Goal: Task Accomplishment & Management: Manage account settings

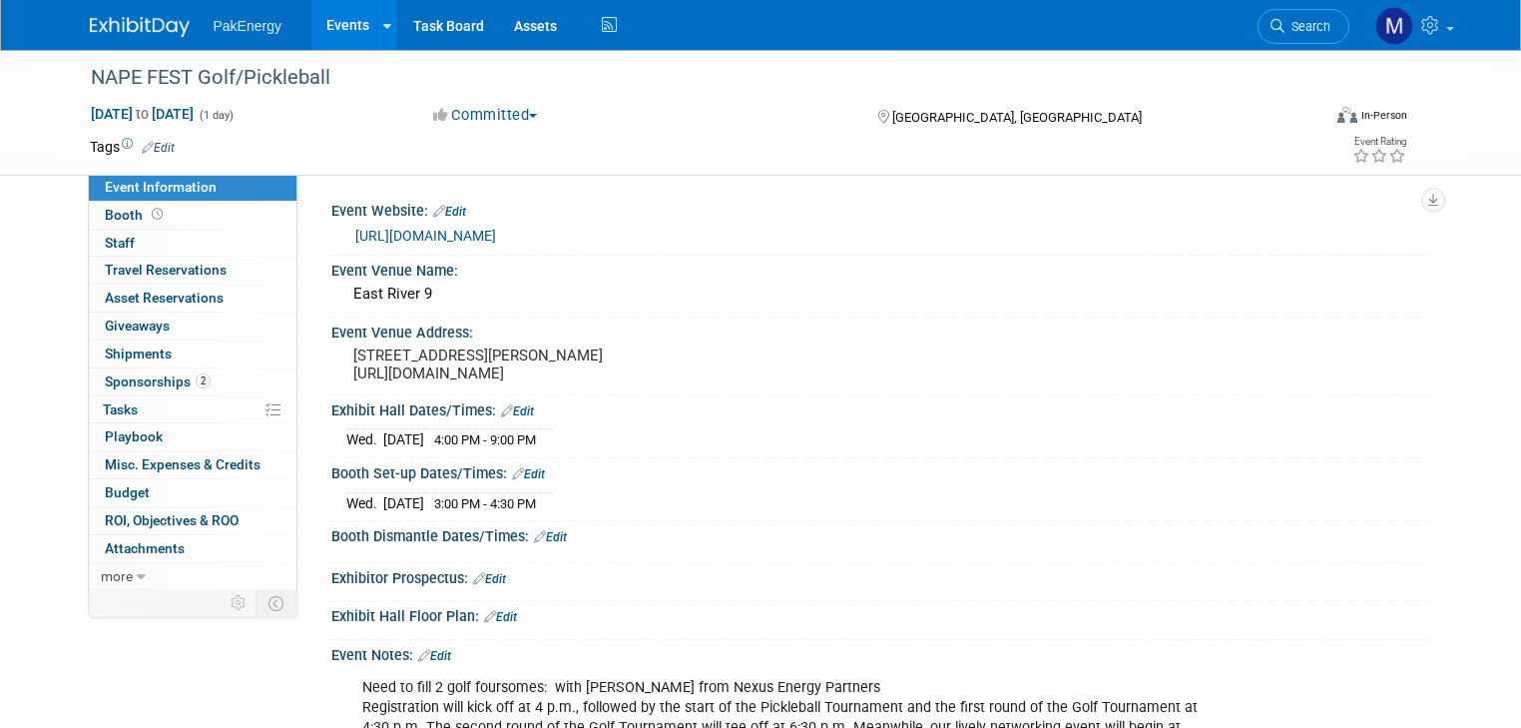
click at [328, 23] on link "Events" at bounding box center [347, 25] width 73 height 50
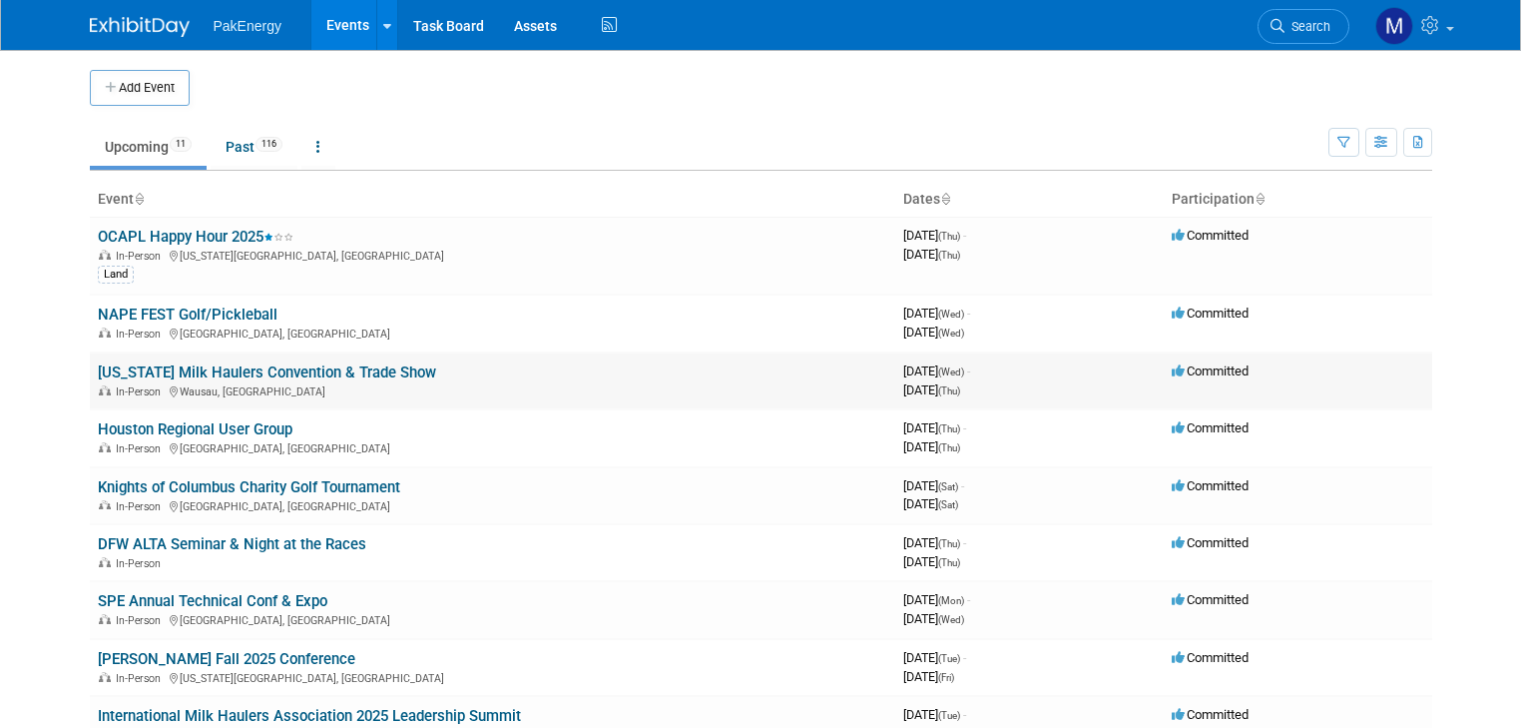
click at [121, 373] on link "[US_STATE] Milk Haulers Convention & Trade Show" at bounding box center [267, 372] width 338 height 18
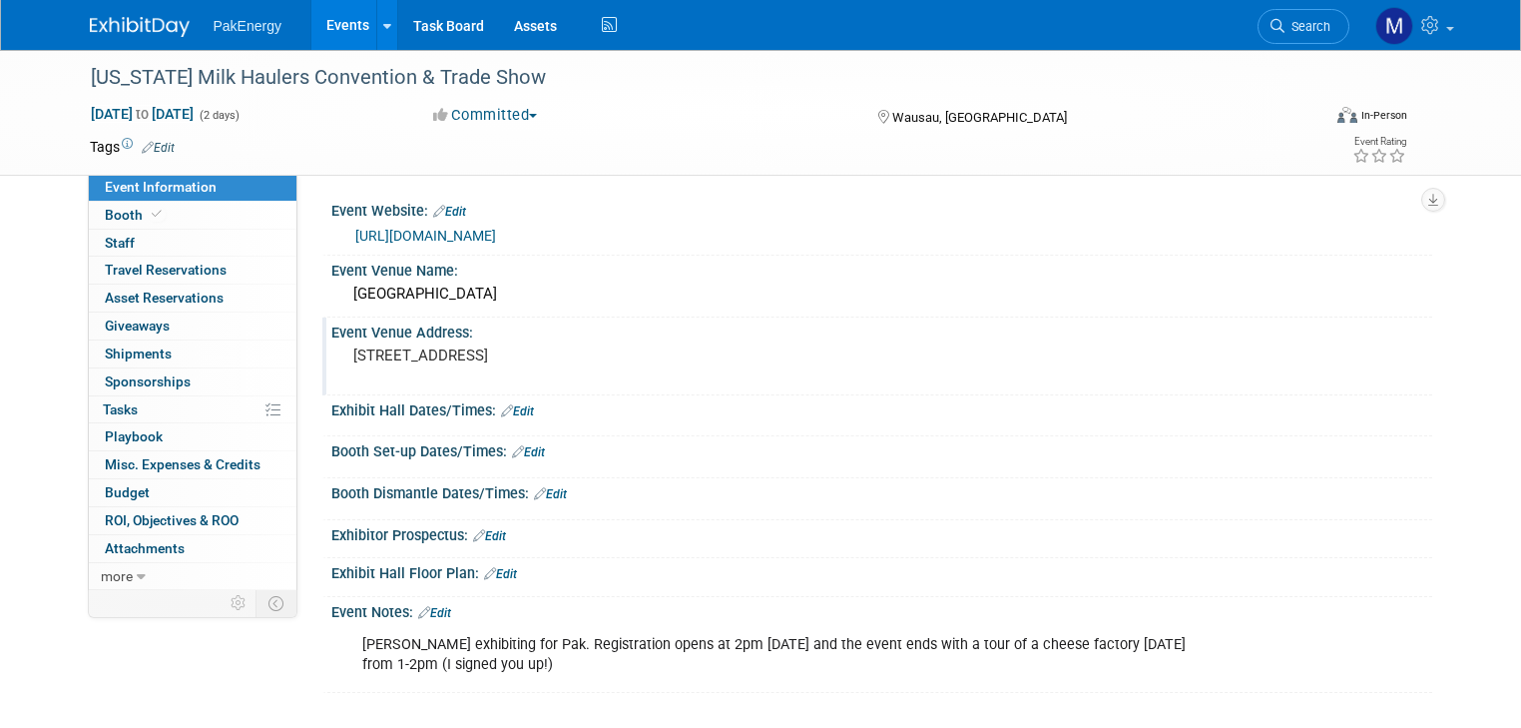
drag, startPoint x: 335, startPoint y: 350, endPoint x: 467, endPoint y: 367, distance: 132.9
click at [467, 364] on pre "151401 County Road NN Wausau, WI 54401" at bounding box center [560, 355] width 415 height 18
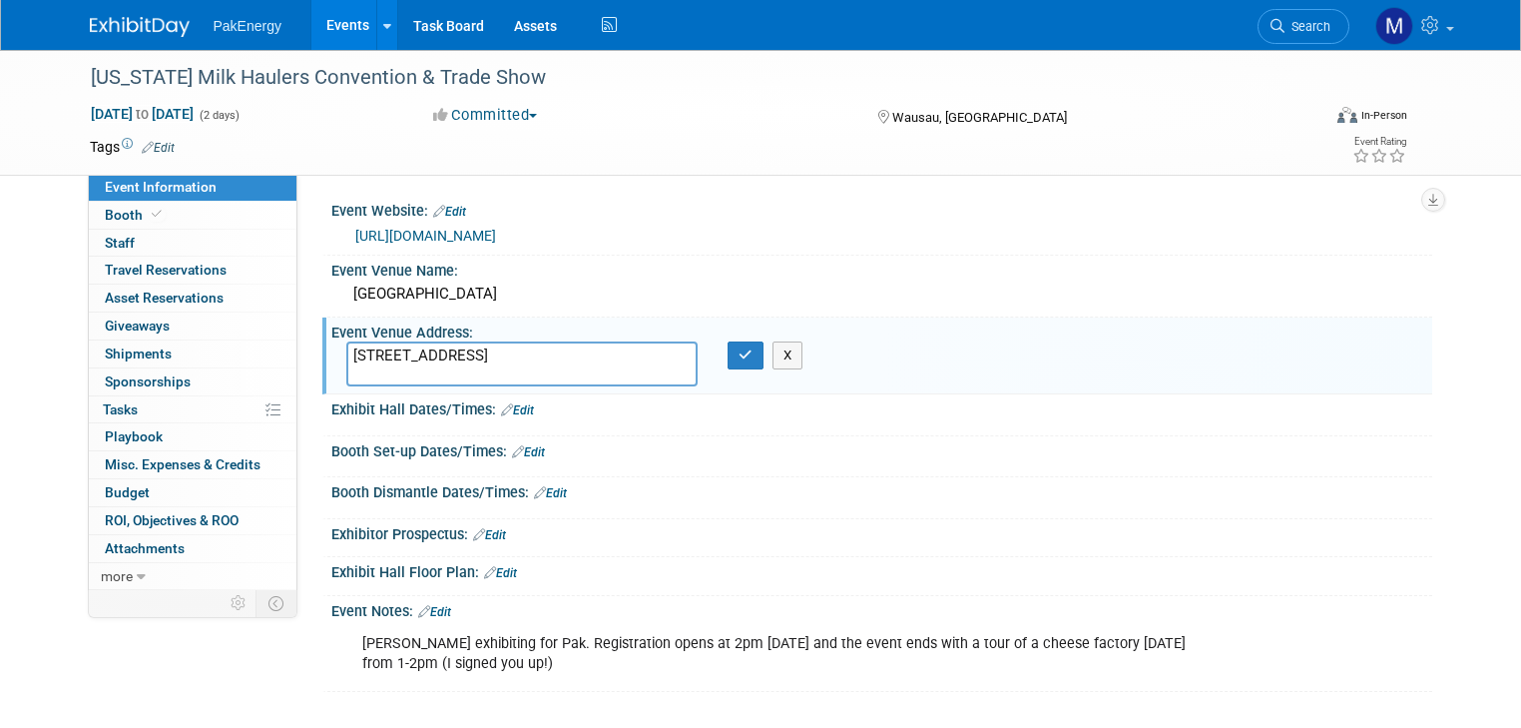
drag, startPoint x: 335, startPoint y: 349, endPoint x: 507, endPoint y: 368, distance: 172.8
click at [507, 368] on textarea "151401 County Road NN Wausau, WI 54401" at bounding box center [522, 363] width 352 height 45
click at [743, 359] on icon "button" at bounding box center [746, 354] width 14 height 13
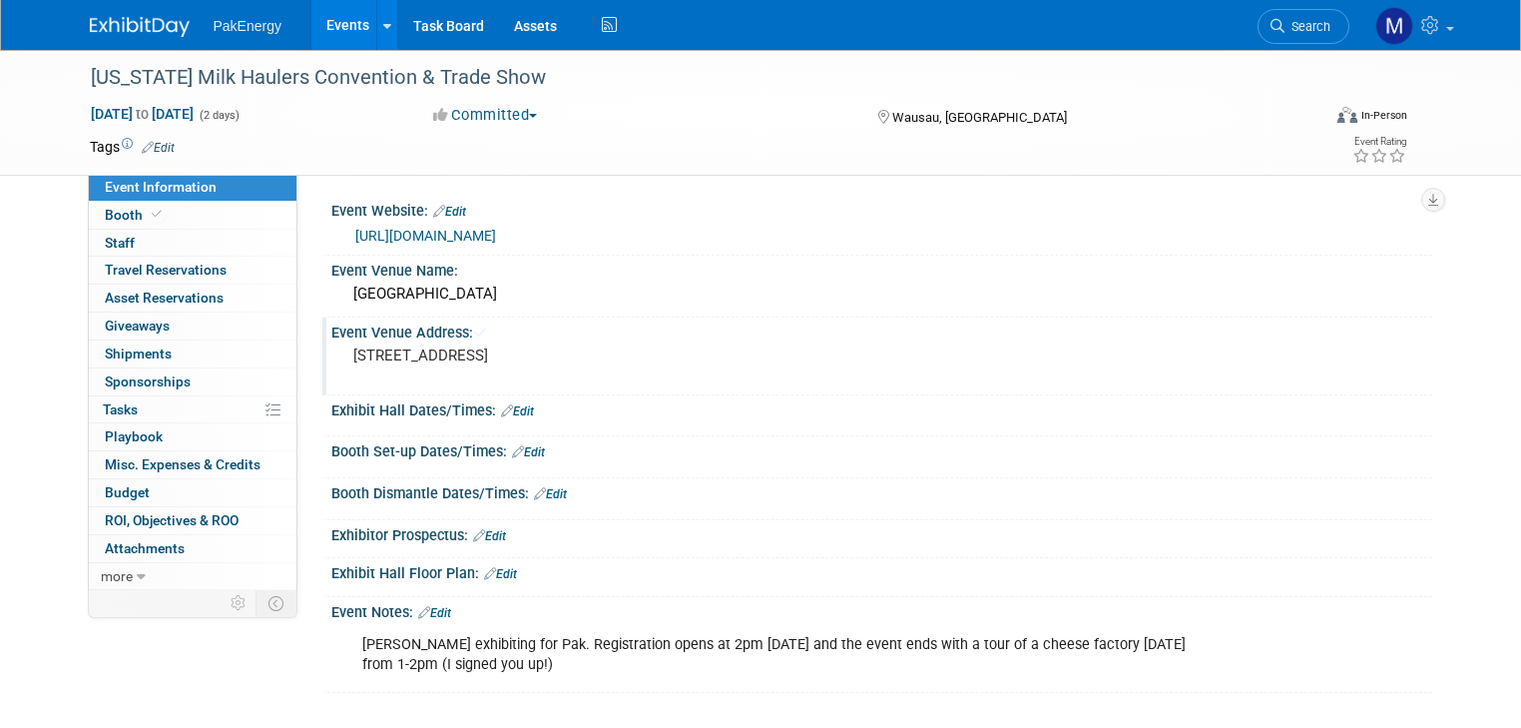
click at [348, 638] on div "Connor exhibiting for Pak. Registration opens at 2pm Wednesday and the event en…" at bounding box center [783, 655] width 871 height 60
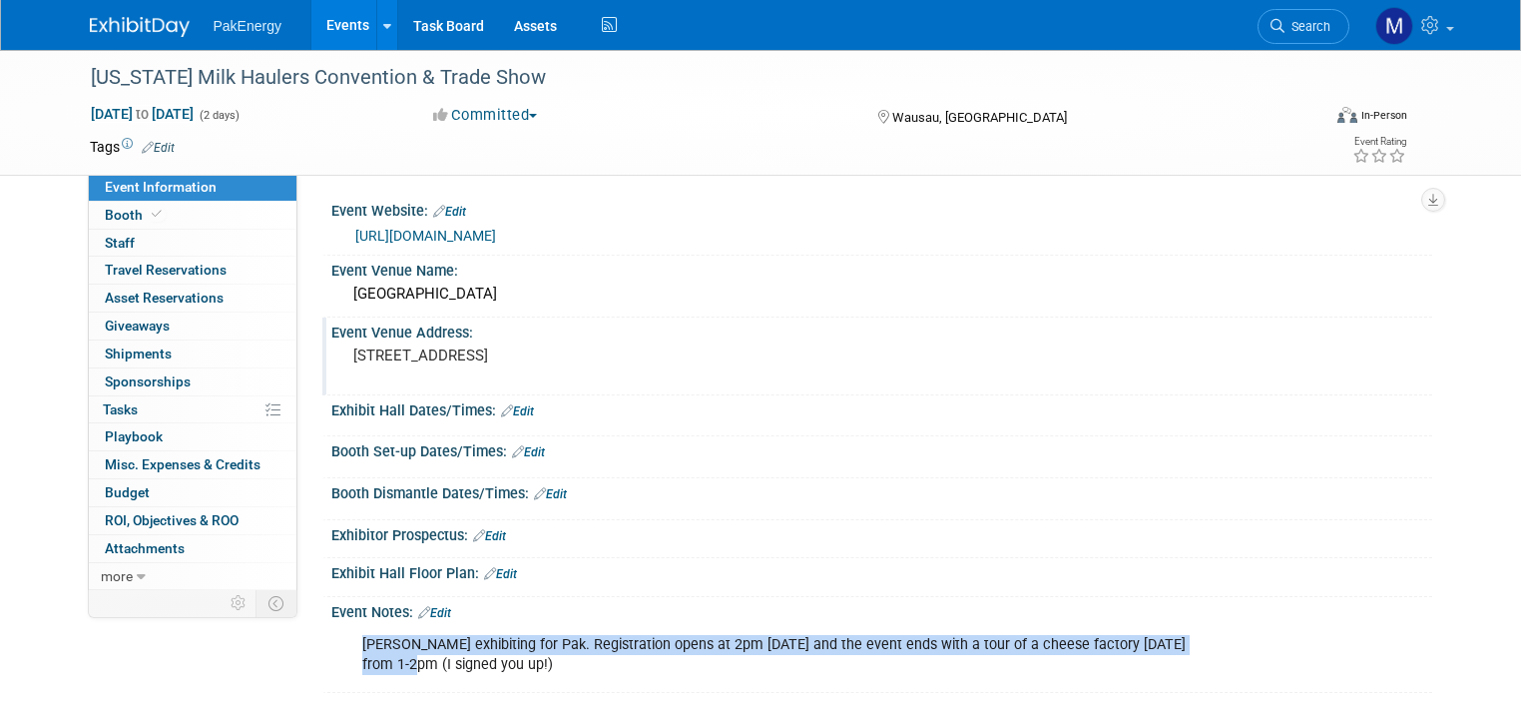
drag, startPoint x: 344, startPoint y: 641, endPoint x: 1229, endPoint y: 636, distance: 884.5
click at [1219, 636] on div "Connor exhibiting for Pak. Registration opens at 2pm Wednesday and the event en…" at bounding box center [783, 655] width 871 height 60
copy div "Connor exhibiting for Pak. Registration opens at 2pm Wednesday and the event en…"
